Goal: Information Seeking & Learning: Learn about a topic

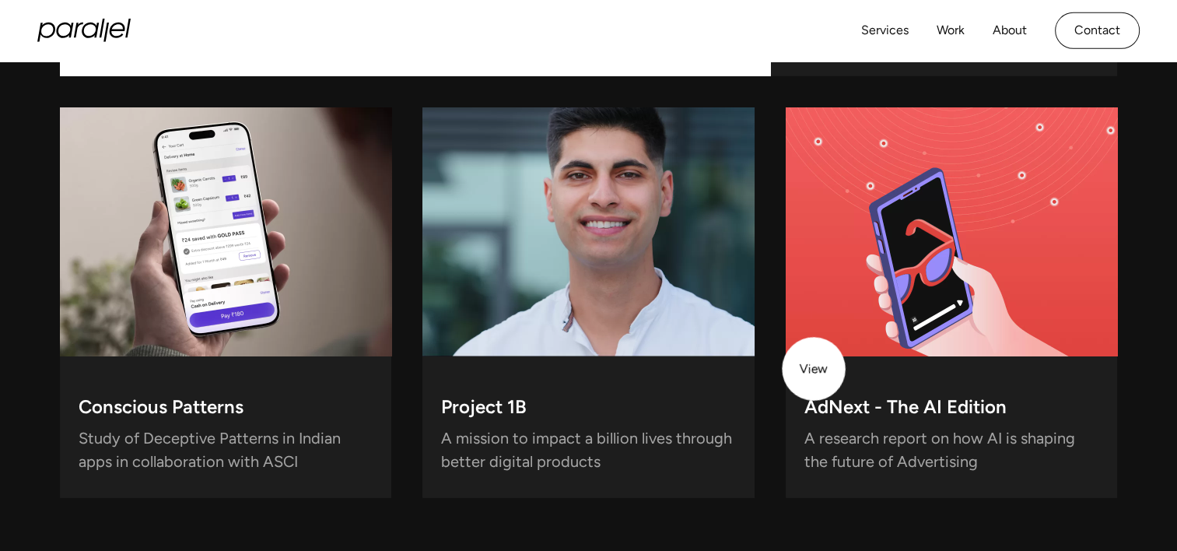
scroll to position [4435, 0]
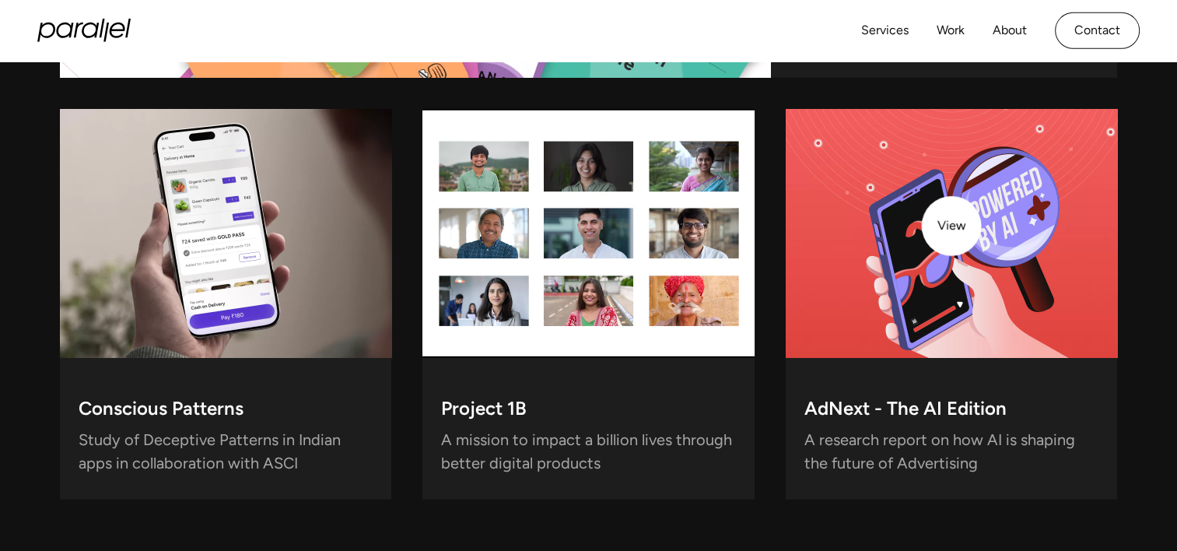
click at [952, 226] on video at bounding box center [952, 233] width 332 height 249
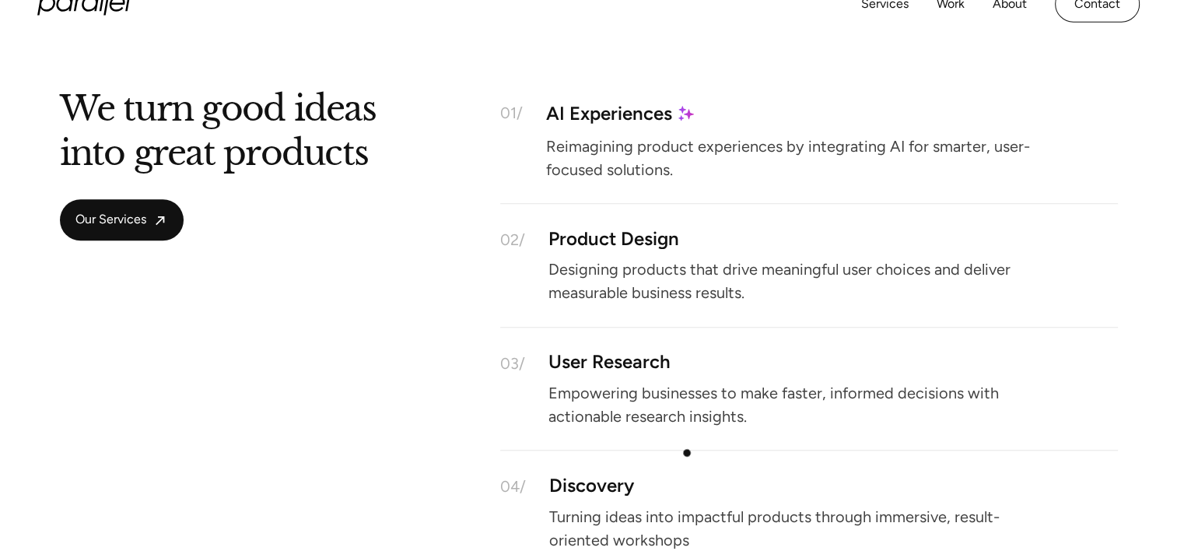
scroll to position [1465, 0]
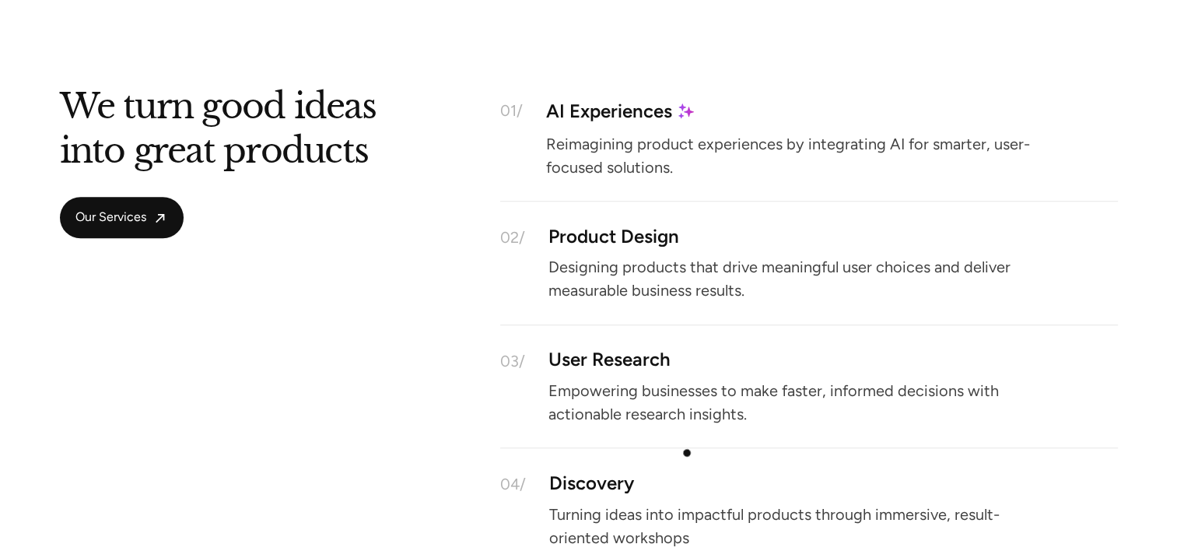
click at [687, 453] on div "04/ Discovery Turning ideas into impactful products through immersive, result-o…" at bounding box center [809, 510] width 618 height 124
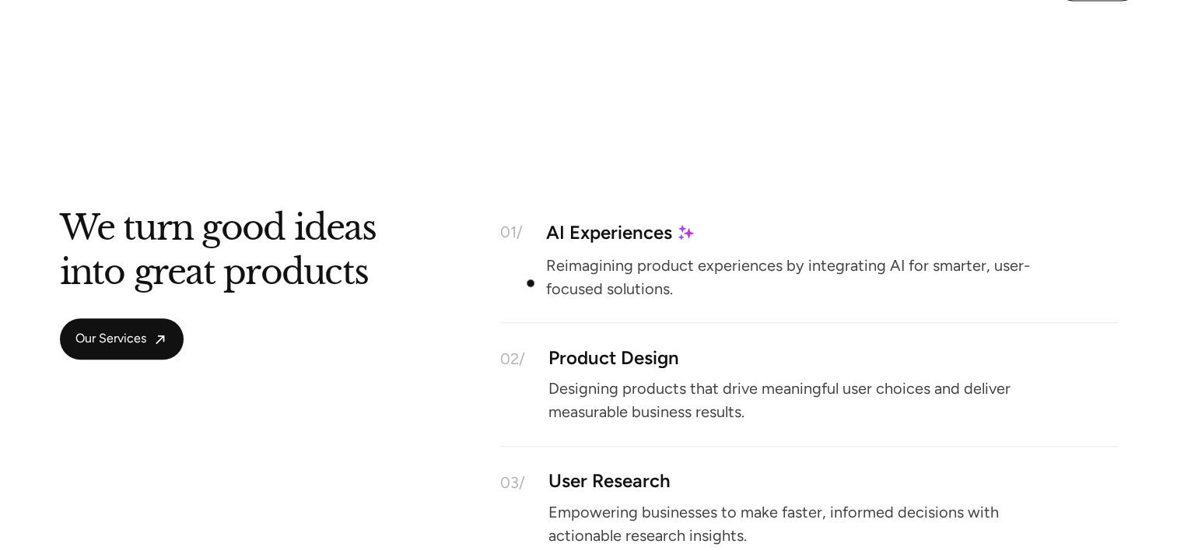
scroll to position [1344, 0]
click at [159, 327] on link "Our Services" at bounding box center [122, 337] width 124 height 41
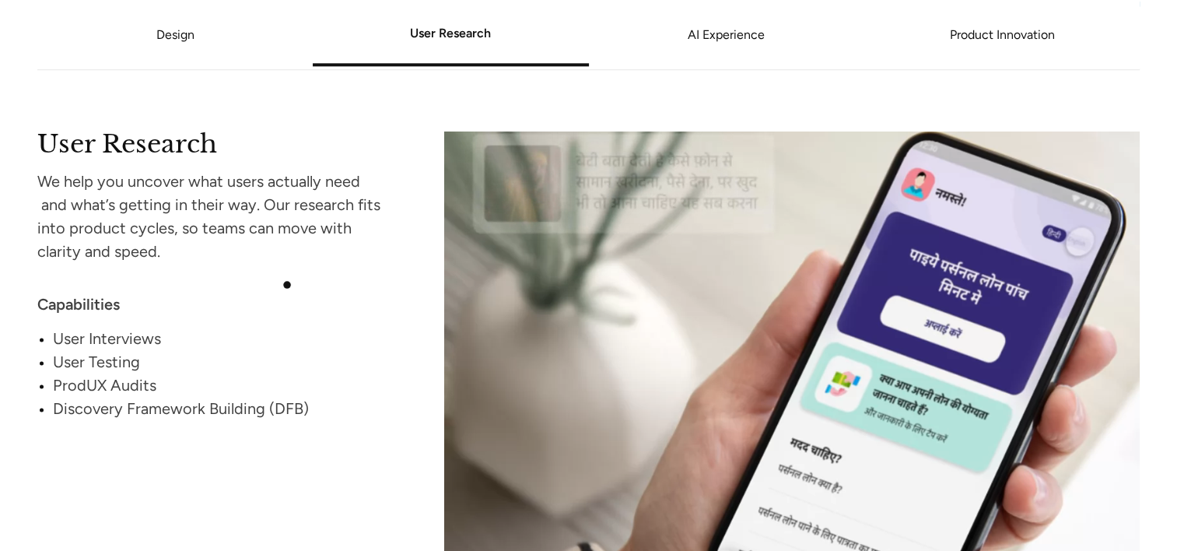
scroll to position [2031, 0]
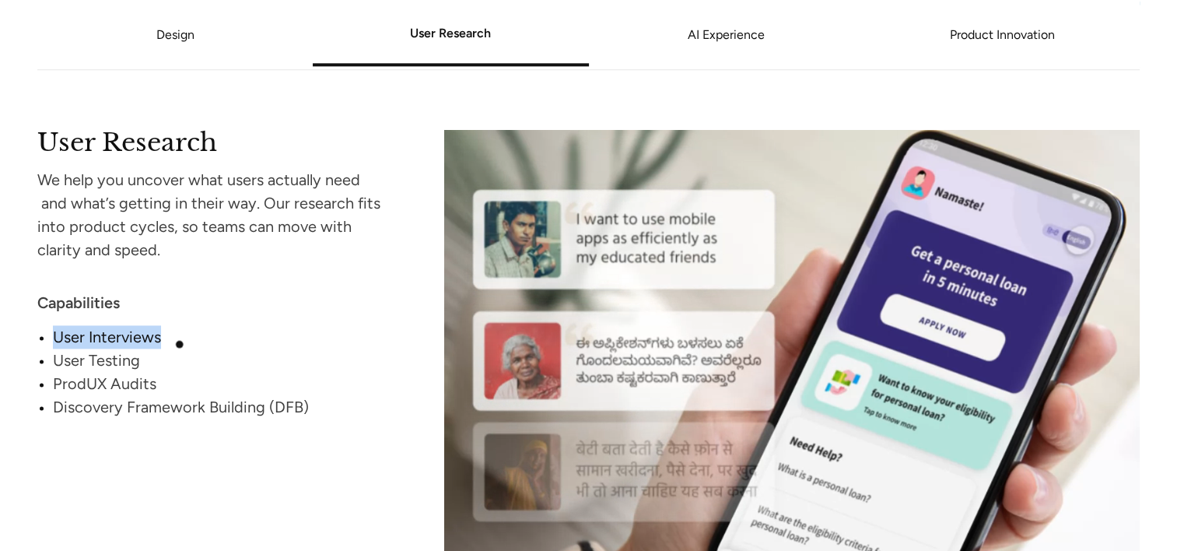
drag, startPoint x: 53, startPoint y: 337, endPoint x: 168, endPoint y: 342, distance: 115.3
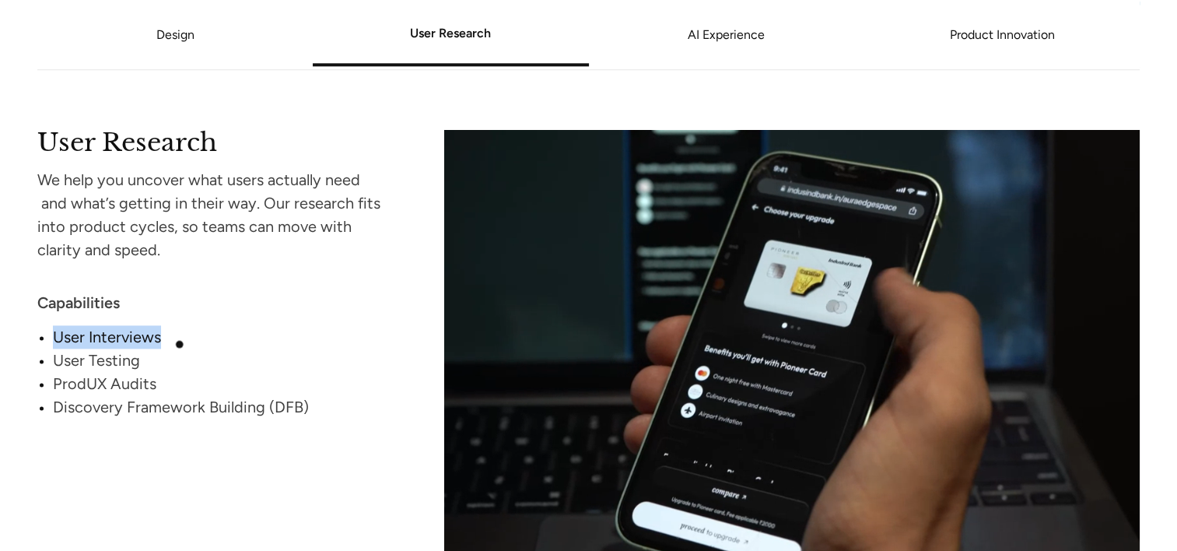
click at [168, 342] on div "User Interviews" at bounding box center [219, 336] width 332 height 23
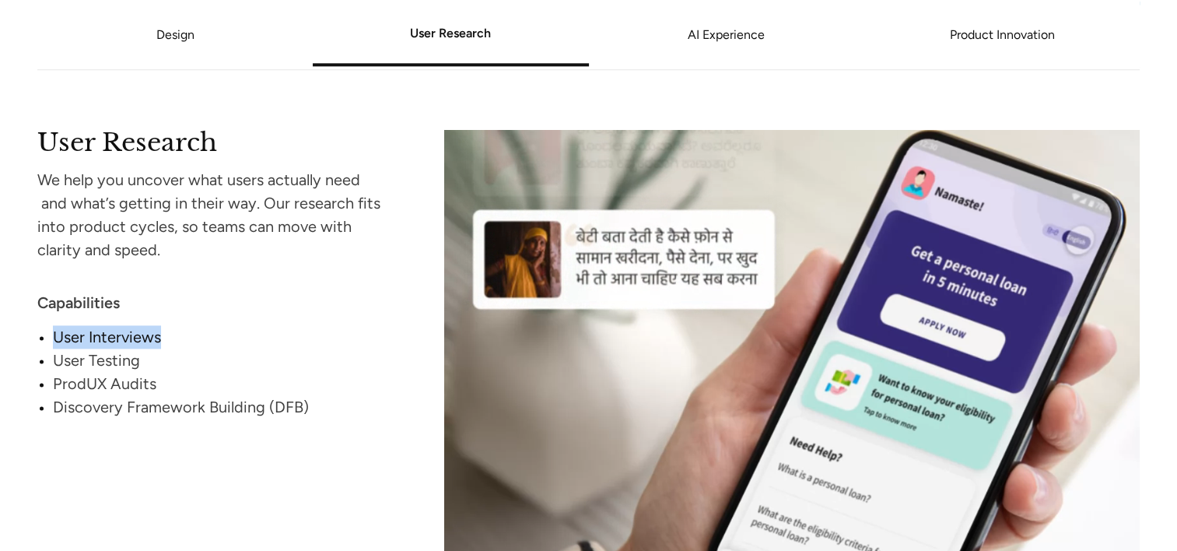
drag, startPoint x: 168, startPoint y: 342, endPoint x: 125, endPoint y: 336, distance: 43.2
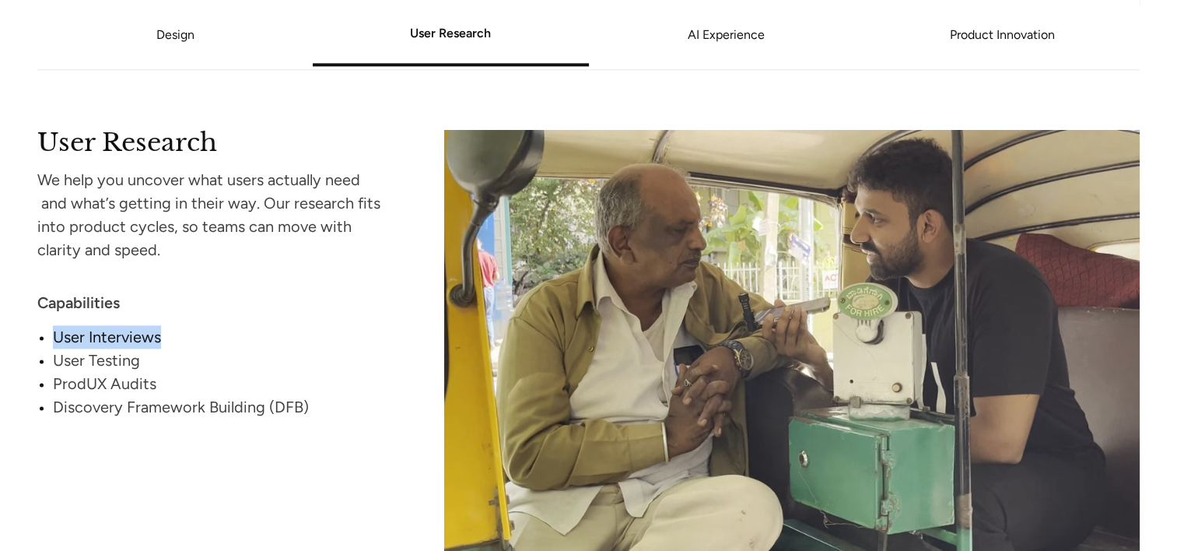
click at [125, 336] on div "User Interviews" at bounding box center [219, 336] width 332 height 23
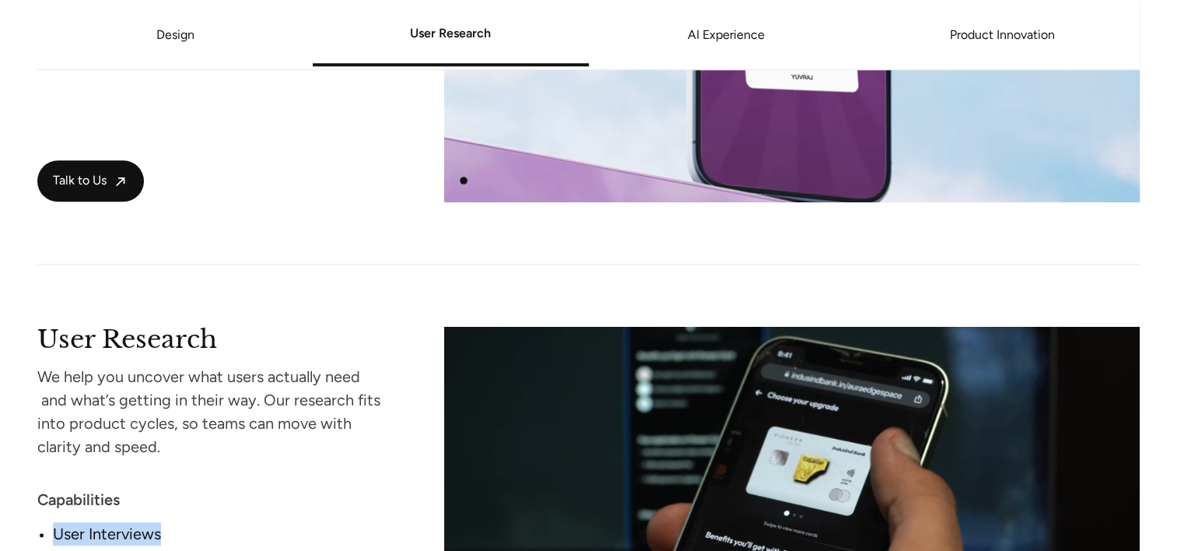
scroll to position [1940, 0]
